Goal: Task Accomplishment & Management: Use online tool/utility

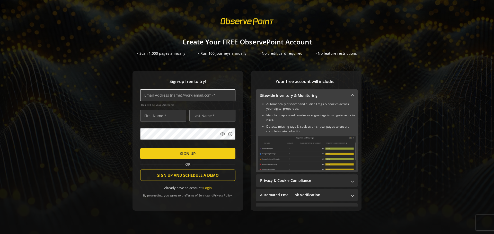
click at [176, 96] on input "text" at bounding box center [187, 95] width 95 height 12
type input "[EMAIL_ADDRESS][DOMAIN_NAME]"
type input "Мария"
click at [163, 114] on input "text" at bounding box center [163, 116] width 46 height 12
type input "A"
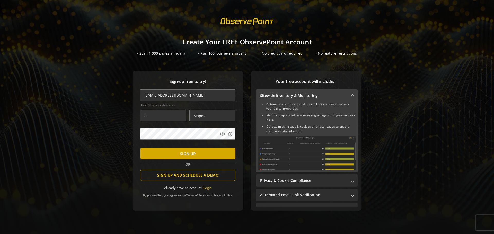
click at [214, 158] on span "submit" at bounding box center [187, 154] width 95 height 12
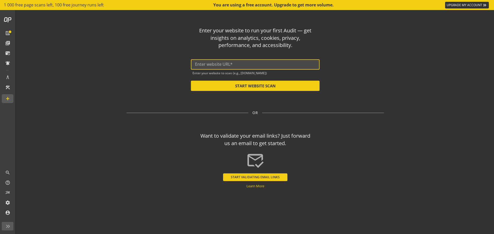
paste input "[URL][DOMAIN_NAME]"
click at [230, 64] on input "text" at bounding box center [255, 64] width 120 height 5
type input "[URL][DOMAIN_NAME]"
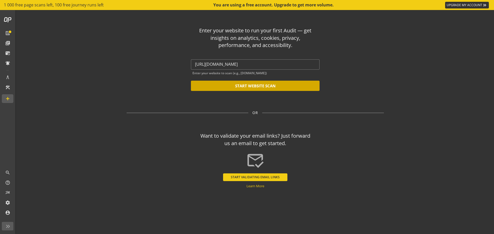
click at [235, 84] on button "START WEBSITE SCAN" at bounding box center [255, 86] width 129 height 10
click at [307, 85] on button "START WEBSITE SCAN" at bounding box center [255, 86] width 129 height 10
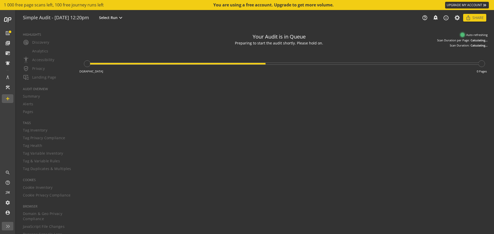
type textarea "Notes can include: -a description of what this audit is validating -changes in …"
